Goal: Transaction & Acquisition: Purchase product/service

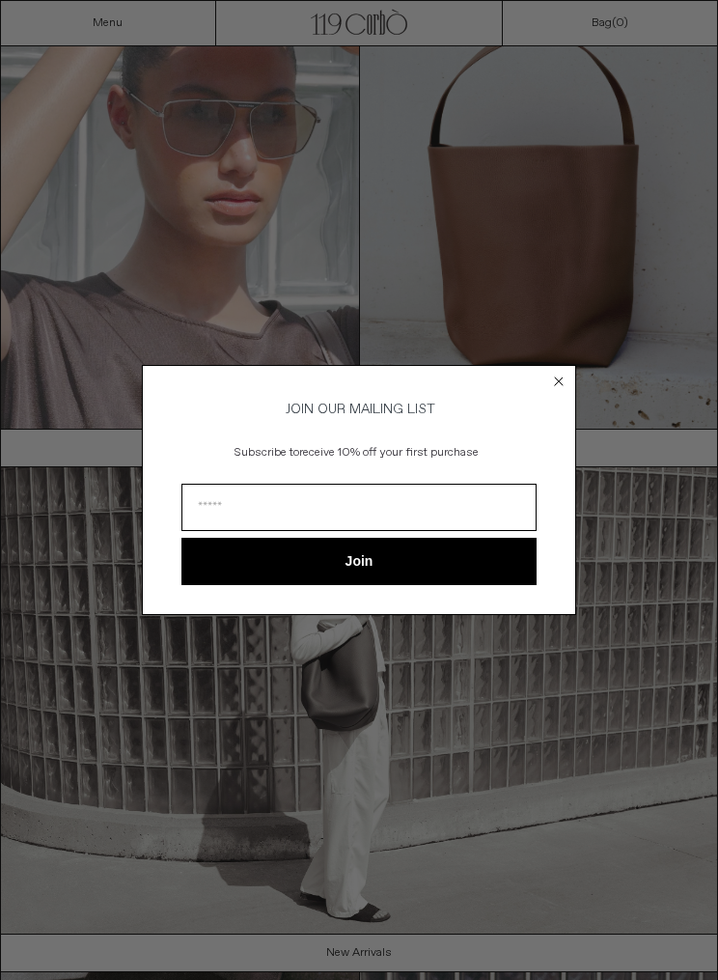
click at [555, 394] on form "JOIN OUR MAILING LIST Subscribe to receive 10% off your first purchase Join ***…" at bounding box center [359, 489] width 434 height 249
click at [559, 373] on circle "Close dialog" at bounding box center [559, 382] width 18 height 18
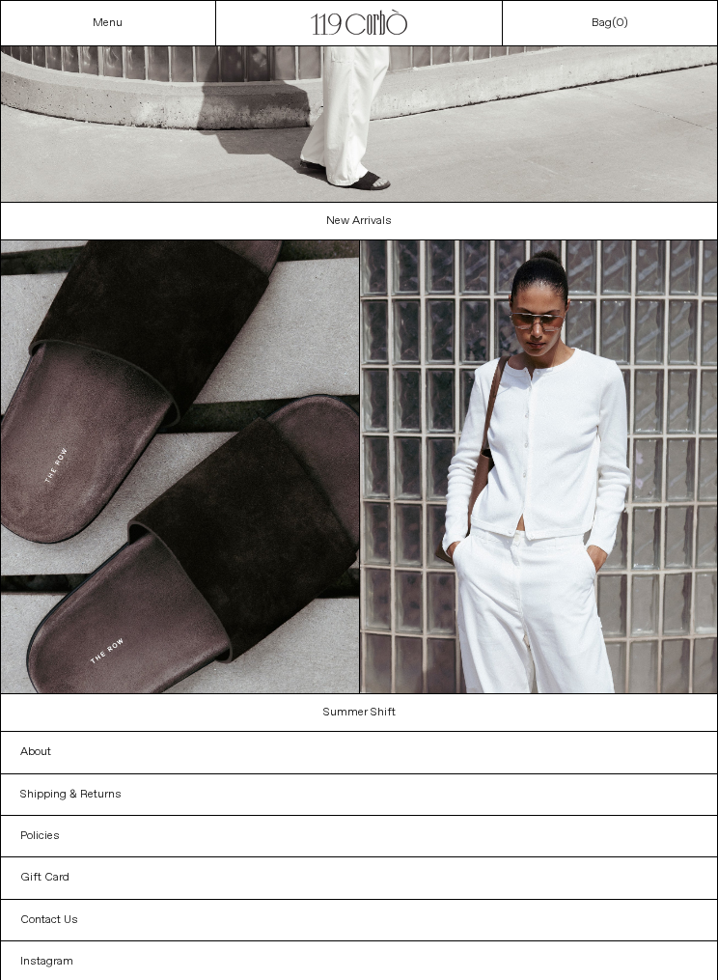
scroll to position [860, 0]
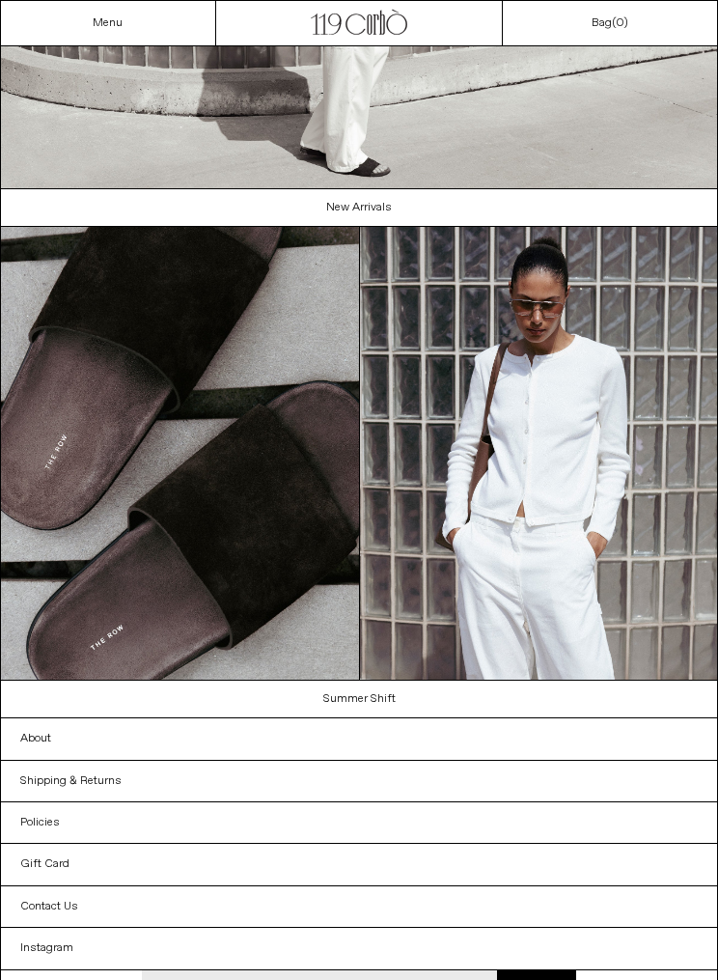
click at [384, 690] on link "Summer Shift" at bounding box center [359, 699] width 717 height 37
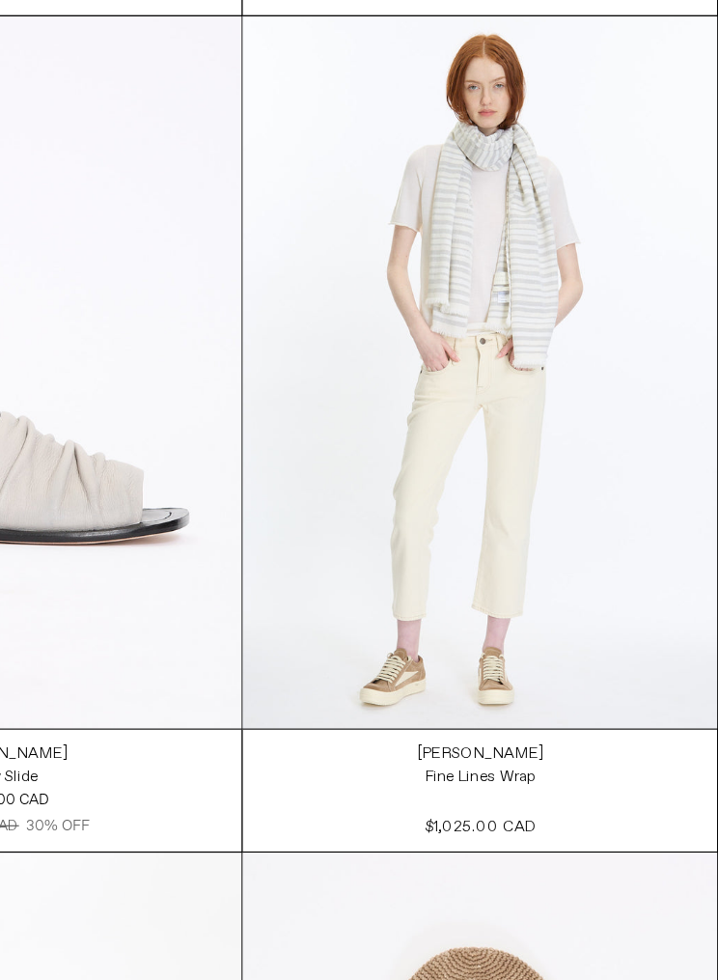
scroll to position [1188, 0]
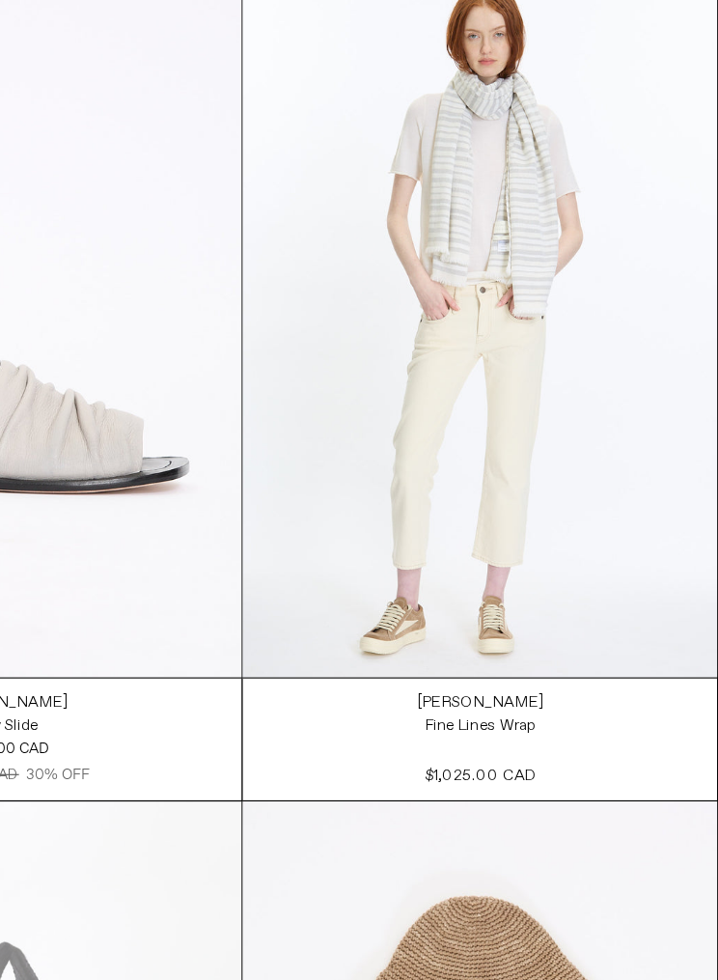
click at [497, 731] on div "Fine Lines Wrap" at bounding box center [539, 739] width 84 height 16
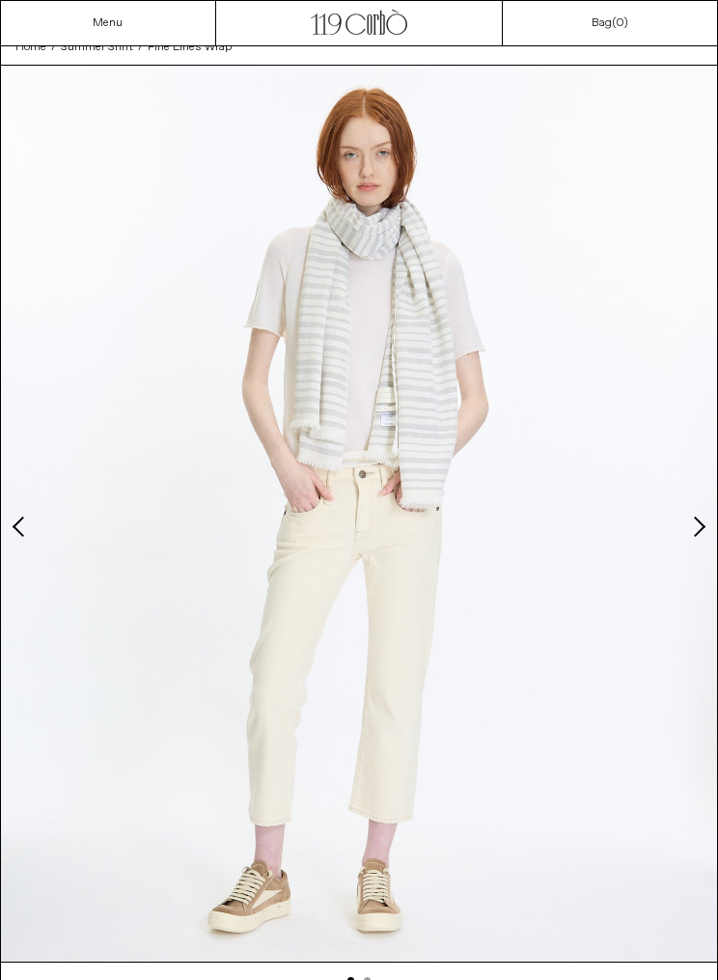
scroll to position [63, 0]
click at [703, 529] on button "Next slide" at bounding box center [697, 524] width 19 height 19
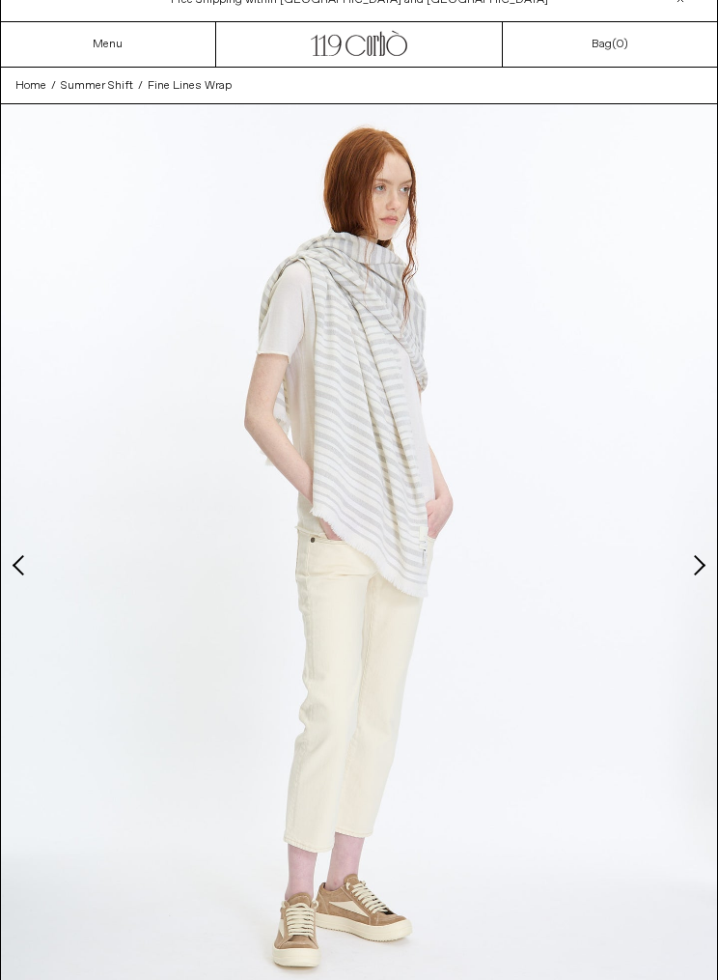
scroll to position [0, 0]
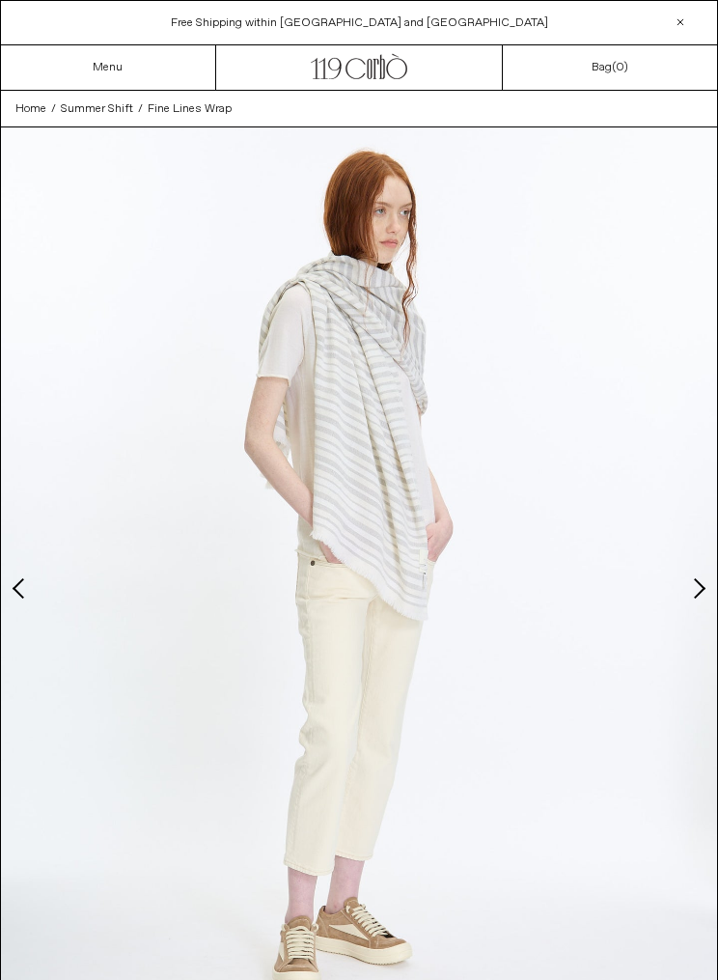
click at [706, 591] on button "Next slide" at bounding box center [697, 587] width 19 height 19
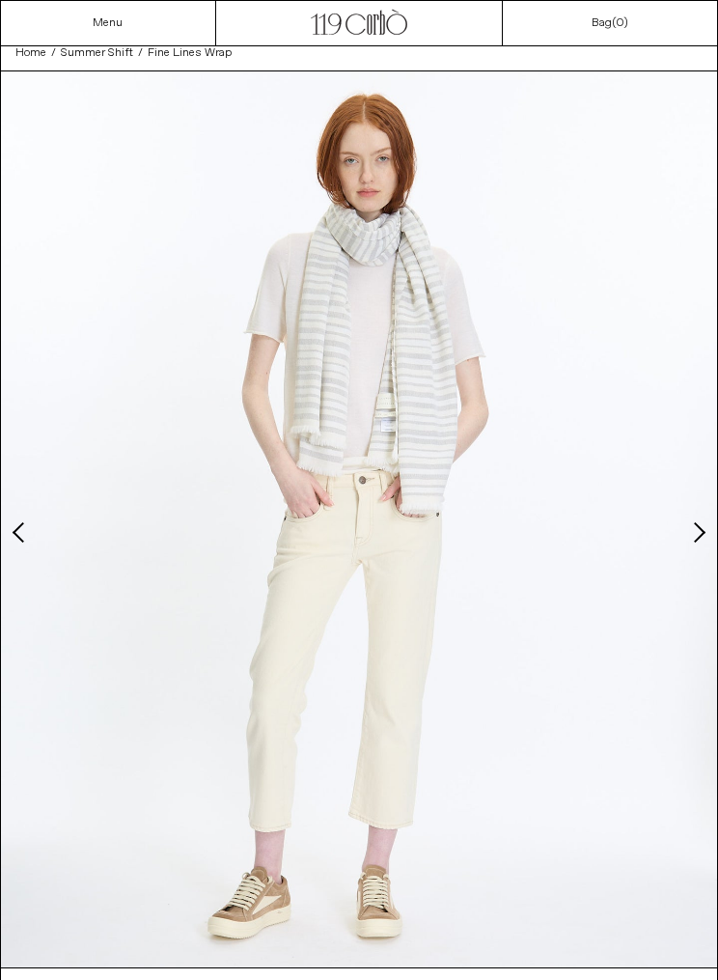
scroll to position [54, 0]
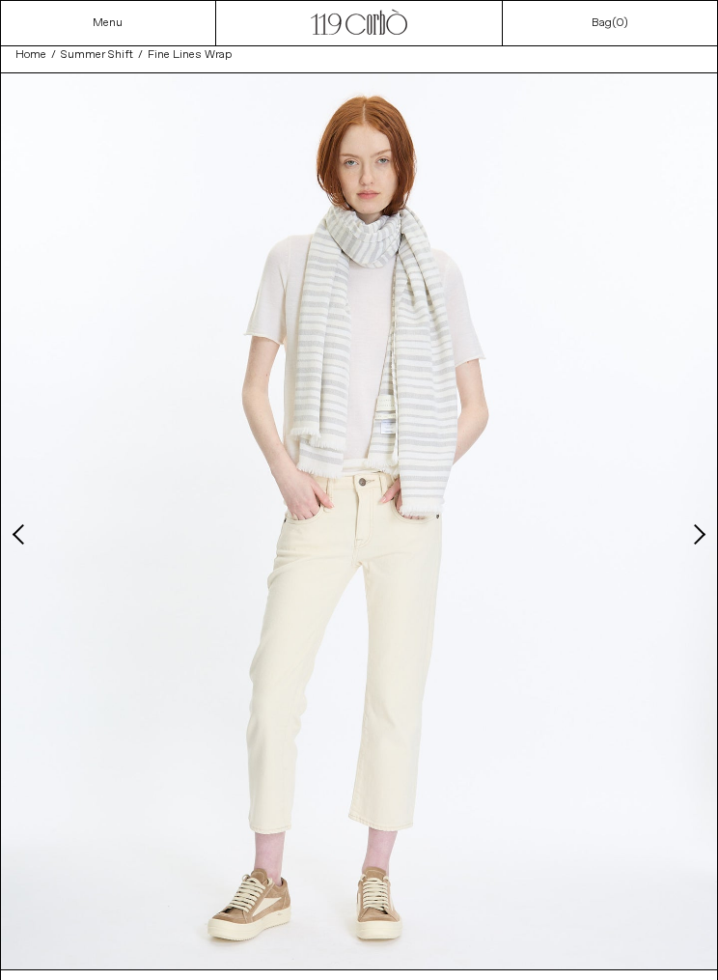
click at [706, 535] on button "Next slide" at bounding box center [697, 533] width 19 height 19
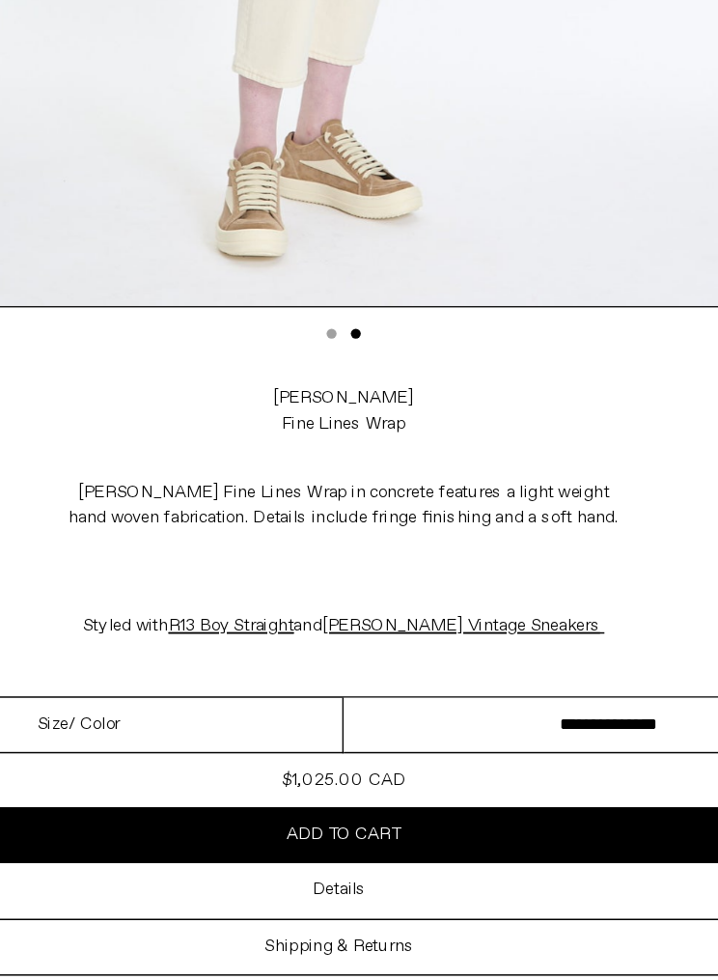
scroll to position [545, 0]
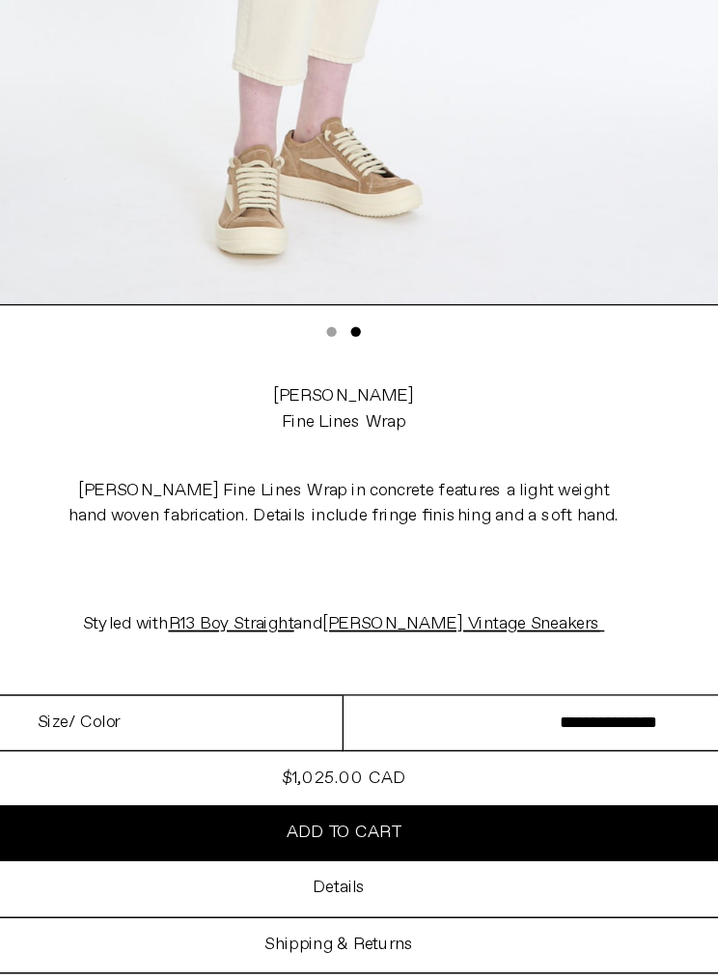
click at [338, 866] on h3 "Details" at bounding box center [356, 873] width 37 height 14
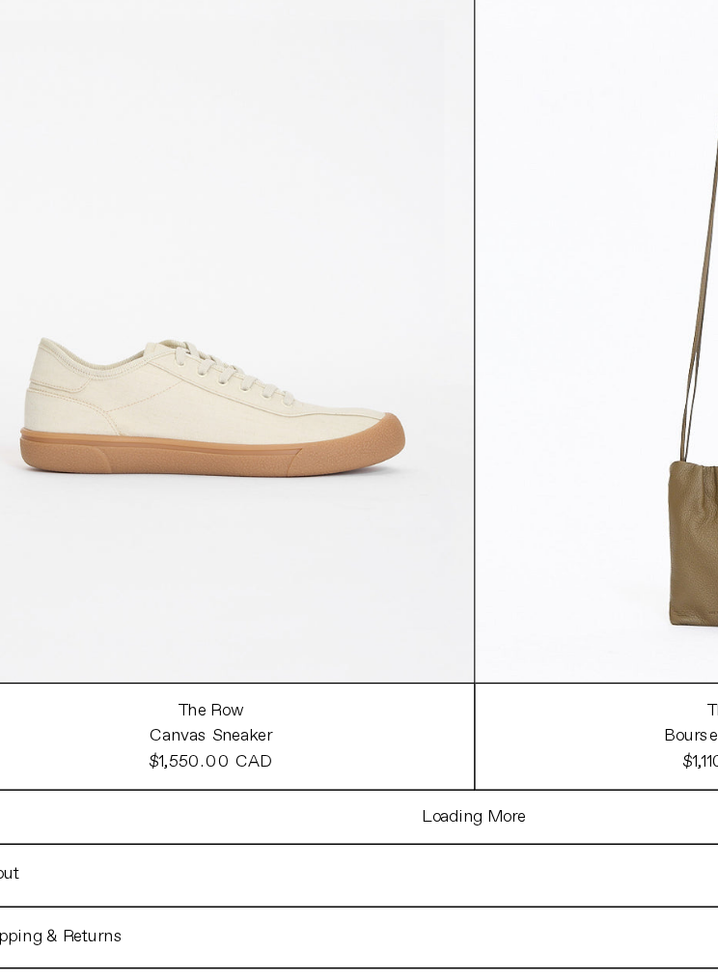
scroll to position [2097, 0]
